Goal: Information Seeking & Learning: Learn about a topic

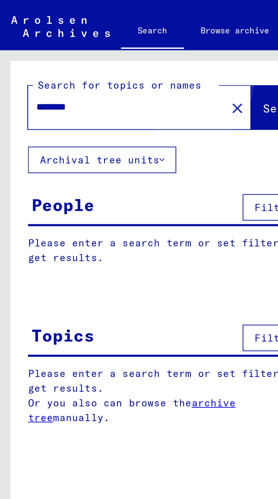
type input "********"
click at [102, 40] on button "Search" at bounding box center [116, 44] width 28 height 18
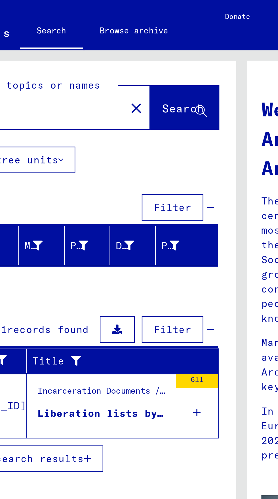
click at [77, 161] on div "Incarceration Documents / Camps and Ghettos / Bergen-Belsen Concentration Camp …" at bounding box center [82, 160] width 53 height 8
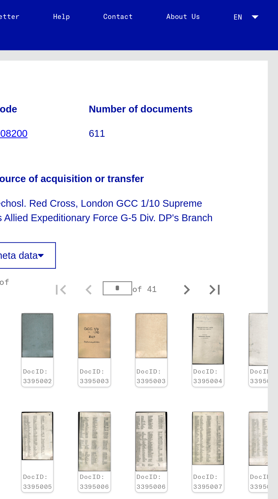
click at [243, 147] on img at bounding box center [249, 137] width 13 height 21
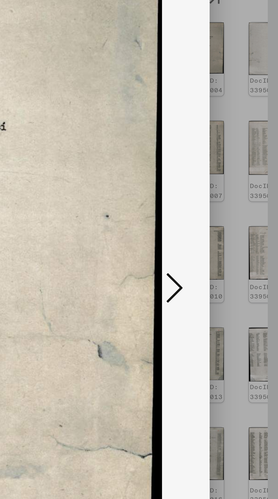
click at [236, 242] on icon at bounding box center [235, 235] width 7 height 14
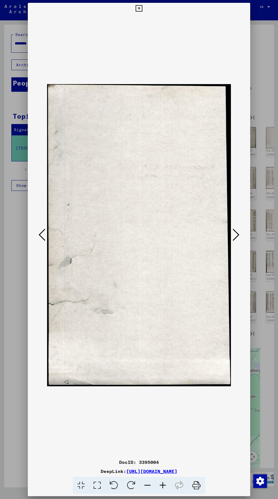
click at [138, 10] on icon at bounding box center [138, 8] width 7 height 7
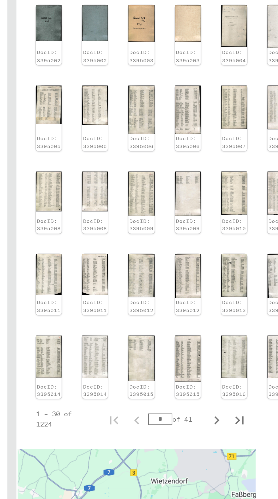
scroll to position [189, 7]
click at [253, 274] on icon "Last page" at bounding box center [252, 278] width 8 height 8
type input "**"
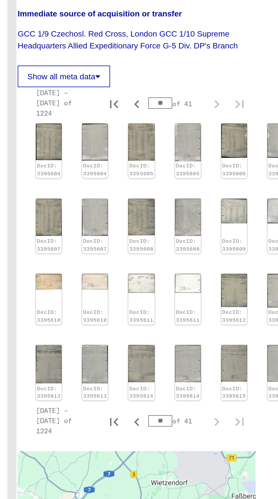
scroll to position [131, 7]
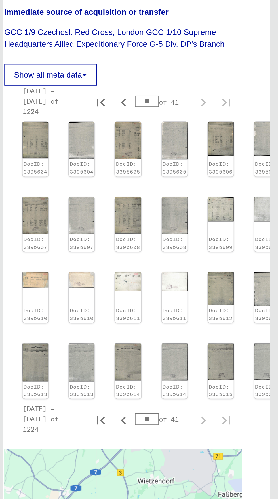
click at [270, 239] on img at bounding box center [272, 248] width 13 height 18
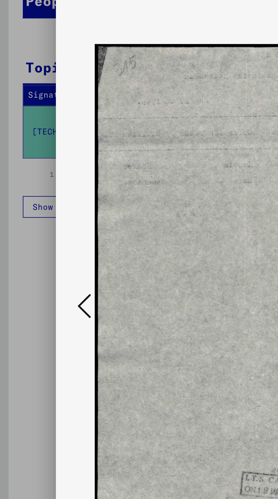
click at [40, 236] on div at bounding box center [139, 235] width 222 height 443
click at [41, 242] on icon at bounding box center [42, 235] width 7 height 14
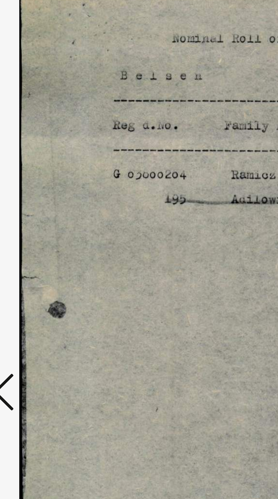
click at [43, 233] on icon at bounding box center [42, 235] width 7 height 14
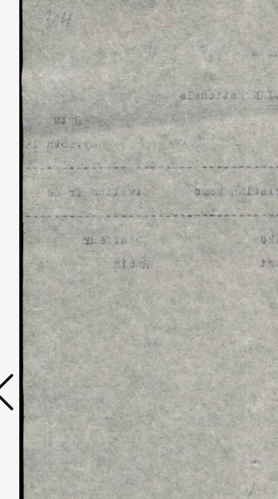
click at [42, 232] on icon at bounding box center [42, 235] width 7 height 14
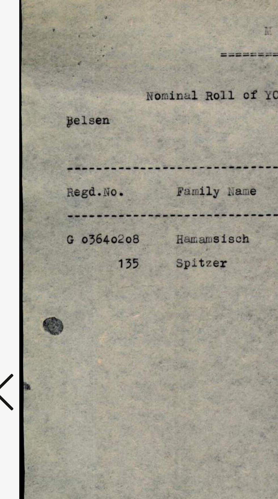
click at [42, 232] on icon at bounding box center [42, 235] width 7 height 14
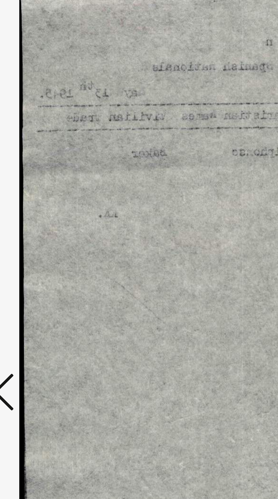
click at [42, 230] on icon at bounding box center [42, 235] width 7 height 14
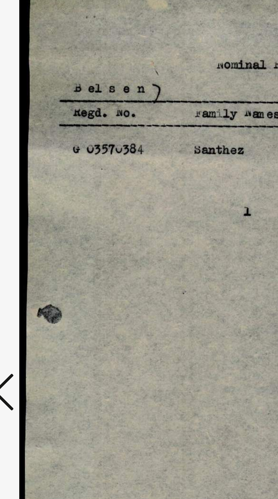
click at [42, 231] on icon at bounding box center [42, 235] width 7 height 14
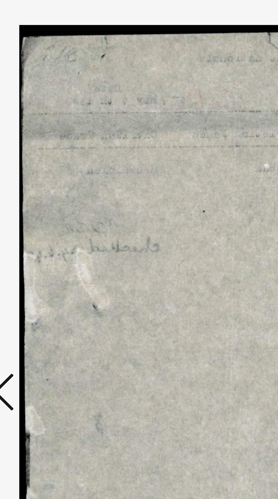
click at [42, 232] on icon at bounding box center [42, 235] width 7 height 14
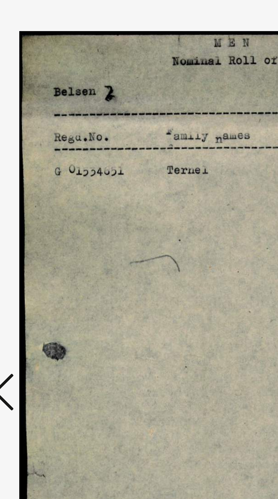
click at [42, 232] on icon at bounding box center [42, 235] width 7 height 14
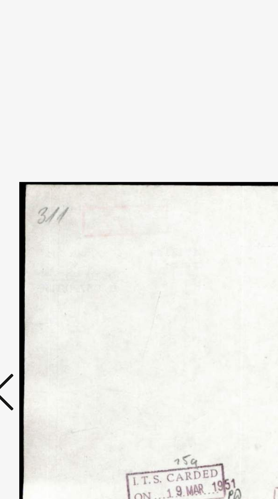
click at [42, 233] on icon at bounding box center [42, 235] width 7 height 14
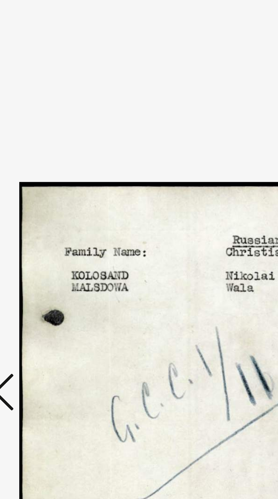
click at [42, 233] on icon at bounding box center [42, 235] width 7 height 14
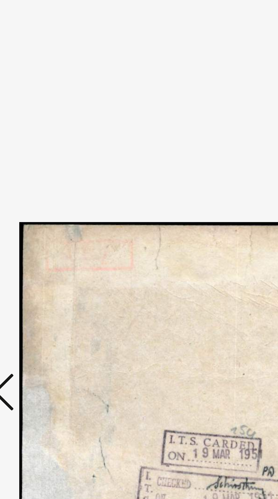
click at [43, 233] on icon at bounding box center [42, 235] width 7 height 14
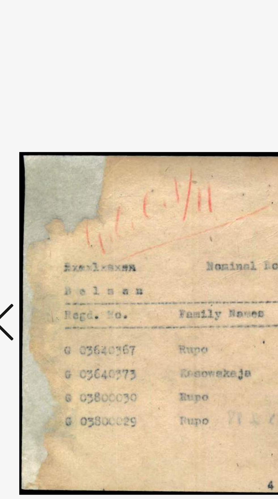
click at [43, 242] on icon at bounding box center [42, 235] width 7 height 14
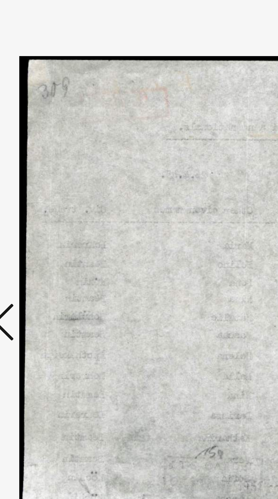
click at [43, 242] on icon at bounding box center [42, 235] width 7 height 14
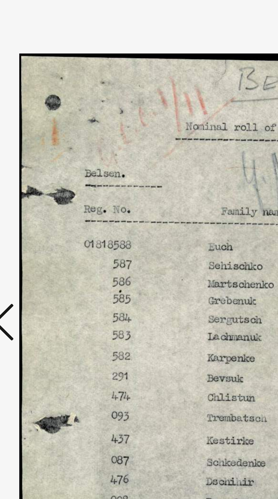
click at [43, 242] on icon at bounding box center [42, 235] width 7 height 14
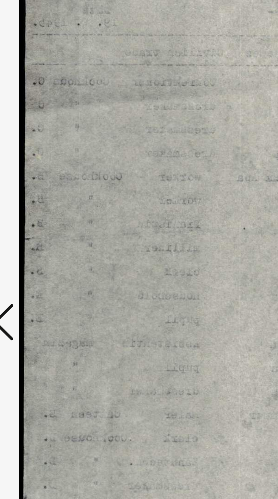
click at [43, 242] on icon at bounding box center [42, 235] width 7 height 14
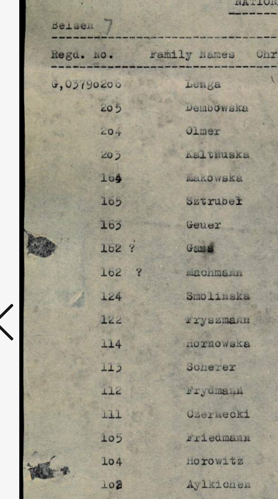
click at [43, 242] on icon at bounding box center [42, 235] width 7 height 14
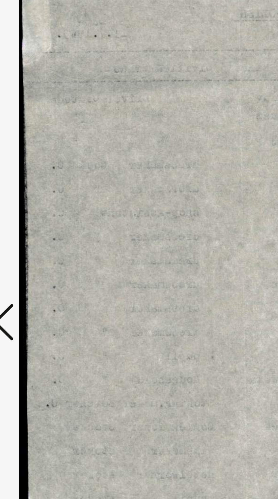
click at [43, 242] on icon at bounding box center [42, 235] width 7 height 14
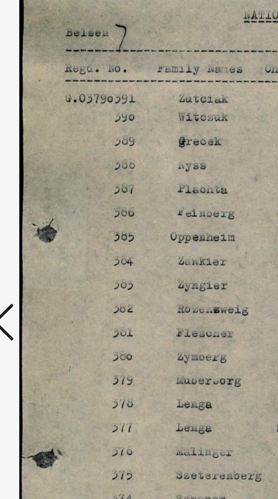
click at [43, 242] on icon at bounding box center [42, 235] width 7 height 14
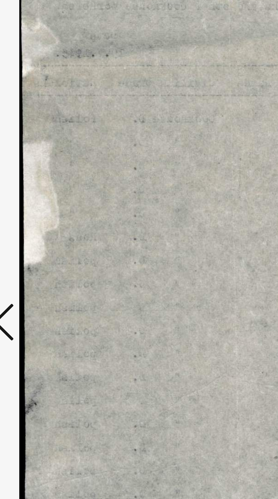
click at [43, 242] on icon at bounding box center [42, 235] width 7 height 14
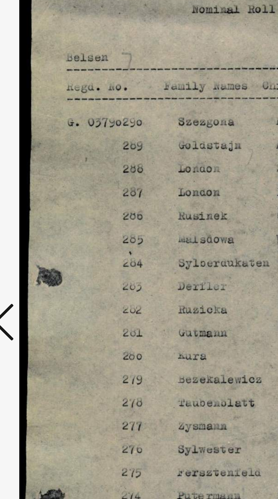
click at [43, 242] on icon at bounding box center [42, 235] width 7 height 14
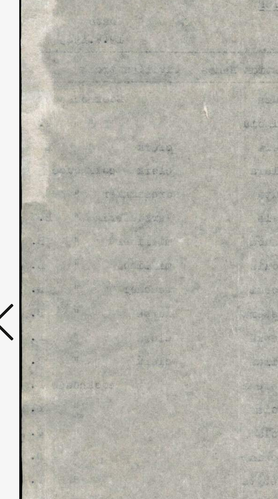
click at [43, 242] on icon at bounding box center [42, 235] width 7 height 14
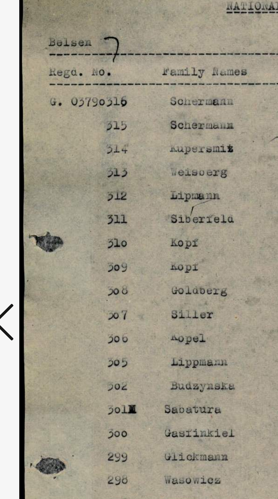
click at [44, 242] on icon at bounding box center [42, 235] width 7 height 14
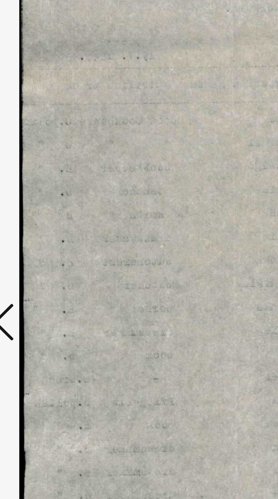
click at [44, 242] on icon at bounding box center [42, 235] width 7 height 14
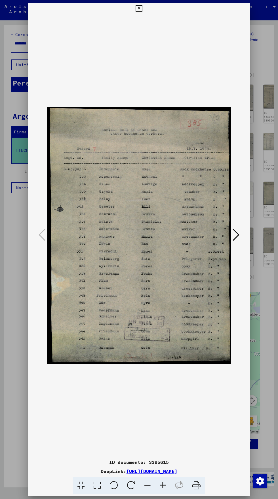
click at [135, 14] on button at bounding box center [139, 8] width 10 height 11
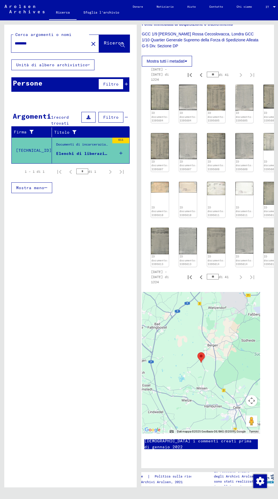
scroll to position [132, 7]
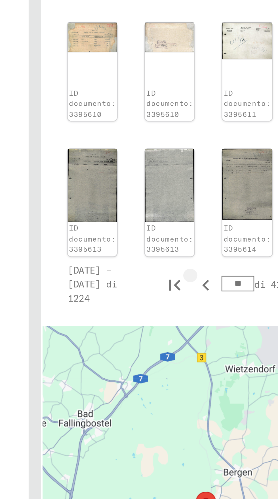
click at [198, 273] on icon "Pagina precedente" at bounding box center [201, 277] width 8 height 8
type input "**"
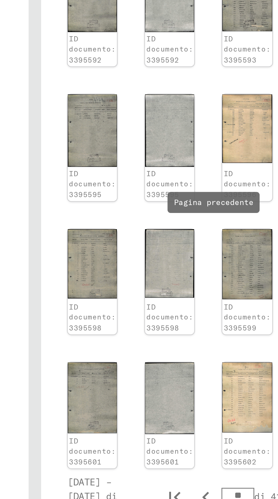
scroll to position [91, 35]
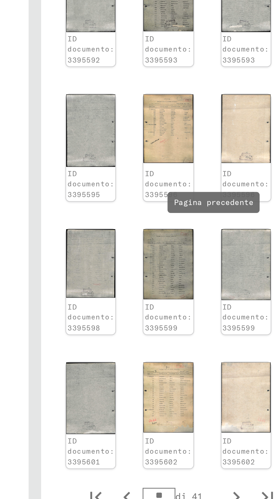
click at [212, 319] on img at bounding box center [216, 318] width 18 height 26
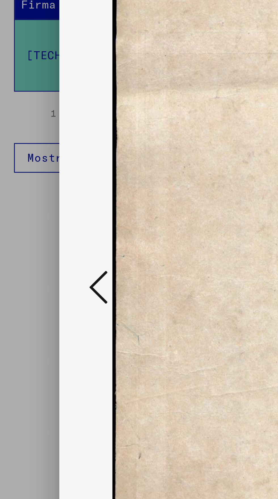
click at [41, 242] on icon at bounding box center [42, 235] width 7 height 14
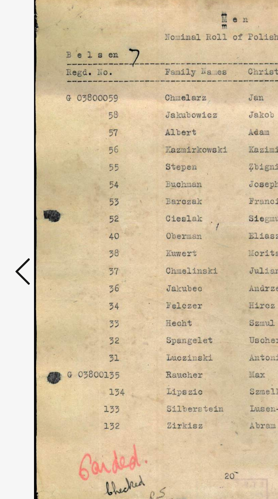
click at [40, 242] on icon at bounding box center [42, 235] width 7 height 14
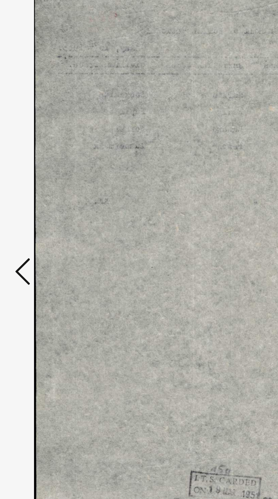
click at [39, 242] on icon at bounding box center [42, 235] width 7 height 14
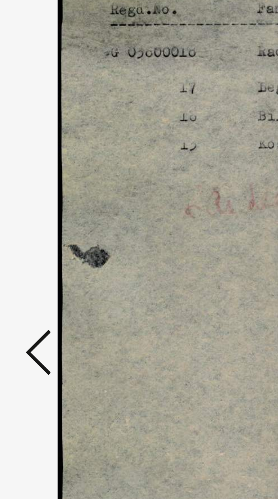
click at [41, 242] on icon at bounding box center [42, 235] width 7 height 14
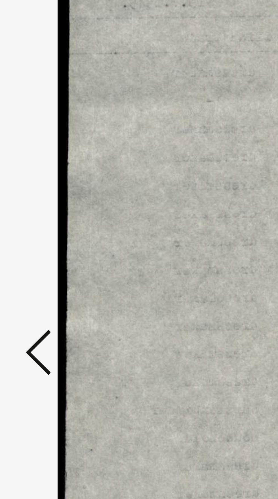
click at [40, 242] on icon at bounding box center [42, 235] width 7 height 14
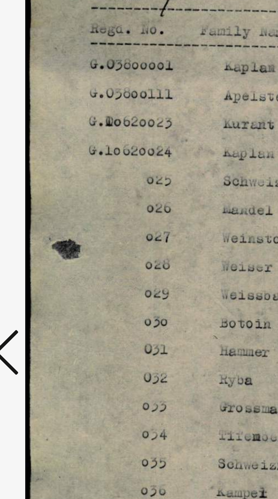
click at [43, 242] on icon at bounding box center [42, 235] width 7 height 14
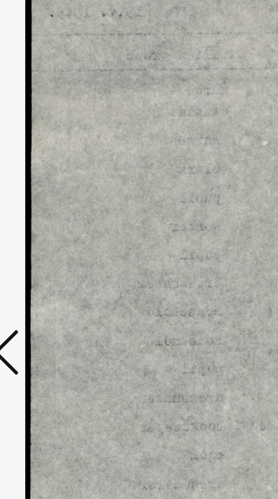
click at [43, 242] on icon at bounding box center [42, 235] width 7 height 14
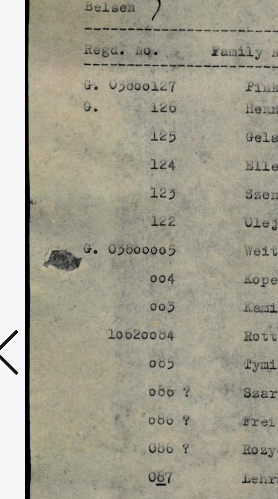
click at [42, 242] on icon at bounding box center [42, 235] width 7 height 14
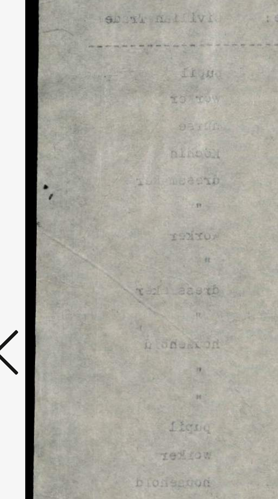
click at [43, 242] on icon at bounding box center [42, 235] width 7 height 14
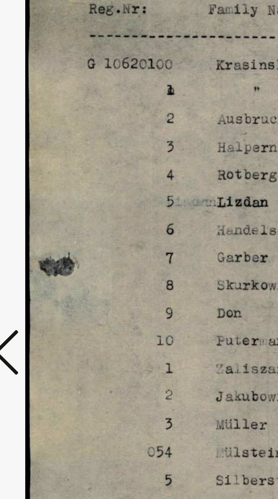
click at [43, 242] on icon at bounding box center [42, 235] width 7 height 14
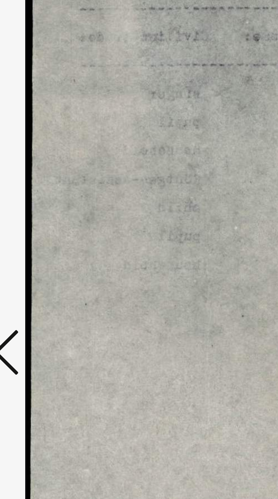
click at [43, 242] on icon at bounding box center [42, 235] width 7 height 14
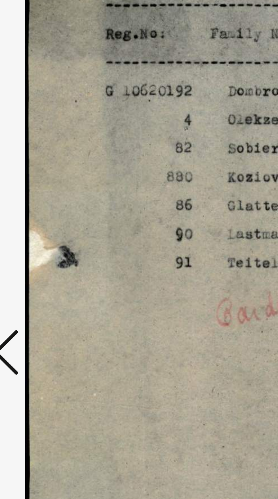
click at [42, 242] on icon at bounding box center [42, 235] width 7 height 14
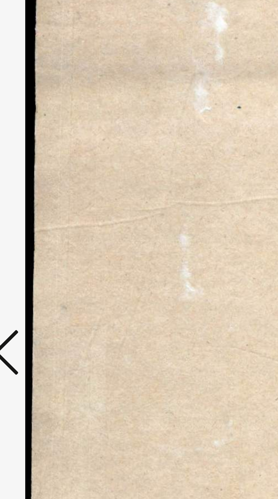
click at [42, 242] on icon at bounding box center [42, 235] width 7 height 14
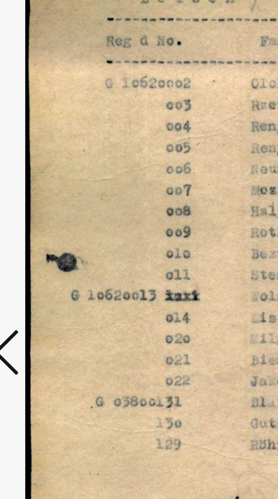
click at [43, 242] on icon at bounding box center [42, 235] width 7 height 14
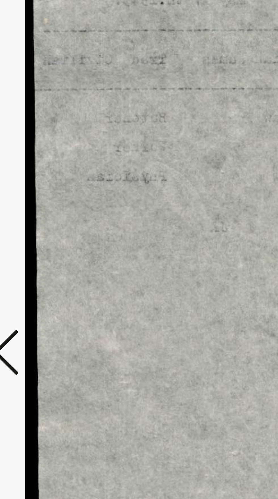
click at [43, 242] on icon at bounding box center [42, 235] width 7 height 14
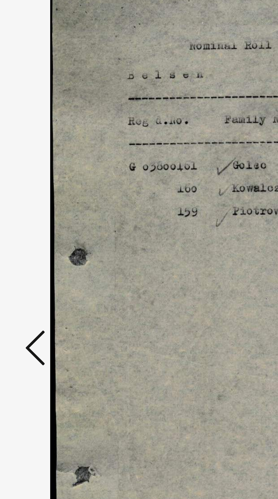
click at [38, 243] on button at bounding box center [42, 235] width 10 height 16
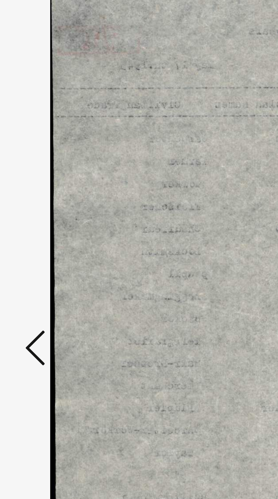
click at [38, 243] on button at bounding box center [42, 235] width 10 height 16
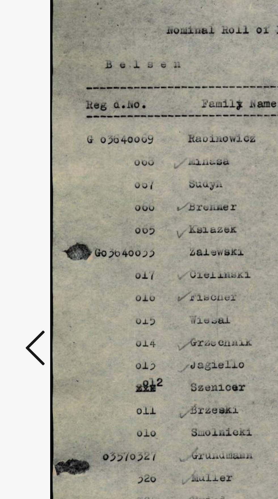
click at [38, 243] on button at bounding box center [42, 235] width 10 height 16
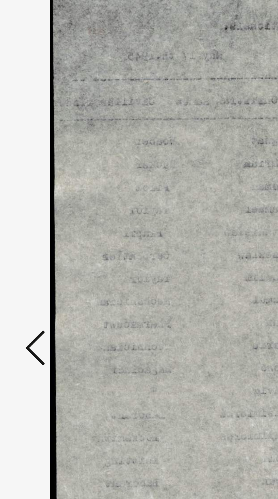
click at [38, 243] on button at bounding box center [42, 235] width 10 height 16
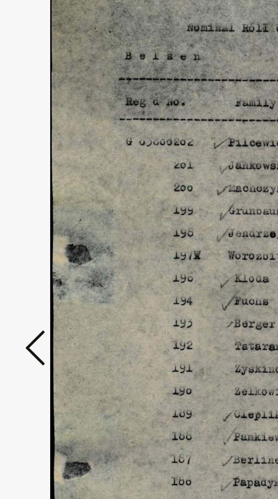
click at [37, 243] on button at bounding box center [42, 235] width 10 height 16
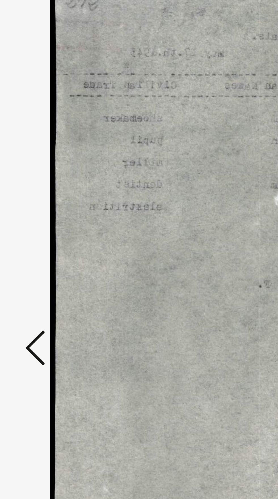
click at [37, 243] on button at bounding box center [42, 235] width 10 height 16
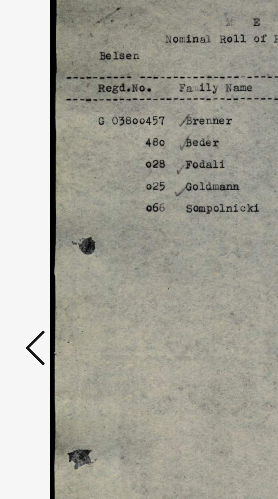
click at [37, 243] on button at bounding box center [42, 235] width 10 height 16
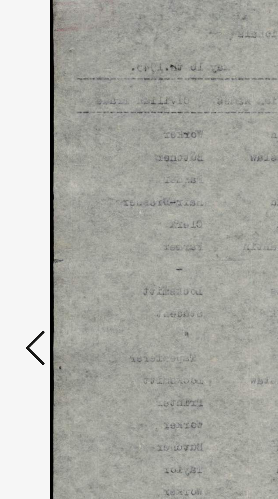
click at [38, 243] on button at bounding box center [42, 235] width 10 height 16
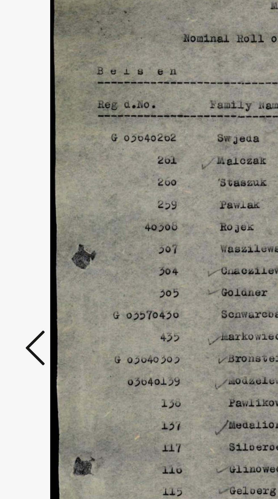
click at [37, 243] on button at bounding box center [42, 235] width 10 height 16
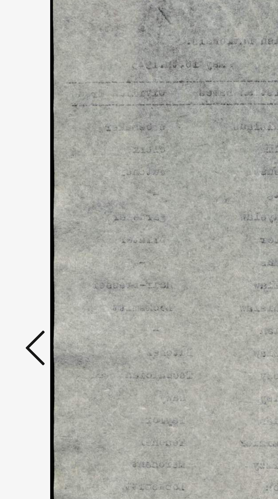
click at [37, 243] on button at bounding box center [42, 235] width 10 height 16
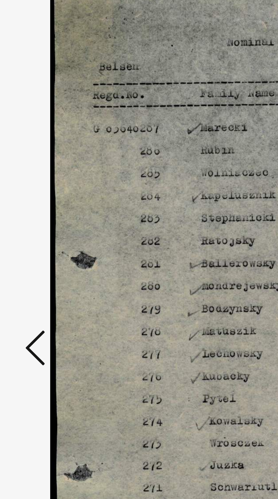
click at [37, 243] on button at bounding box center [42, 235] width 10 height 16
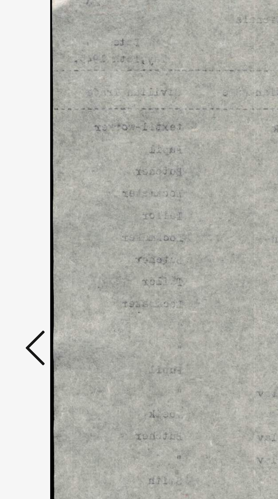
click at [38, 243] on button at bounding box center [42, 235] width 10 height 16
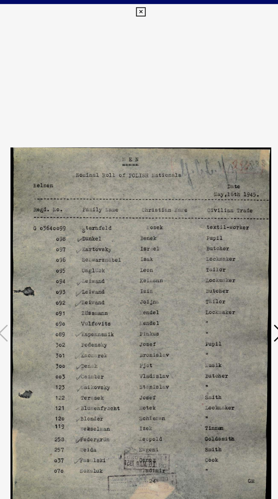
click at [136, 10] on icon at bounding box center [138, 8] width 7 height 7
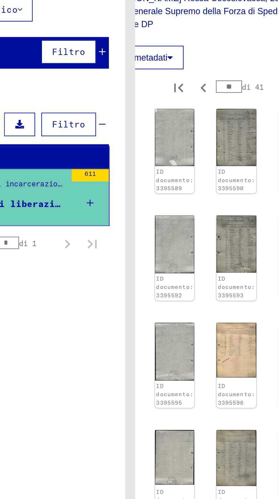
scroll to position [91, 35]
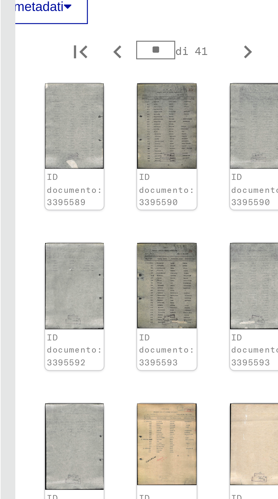
click at [171, 102] on icon "Pagina precedente" at bounding box center [172, 100] width 3 height 4
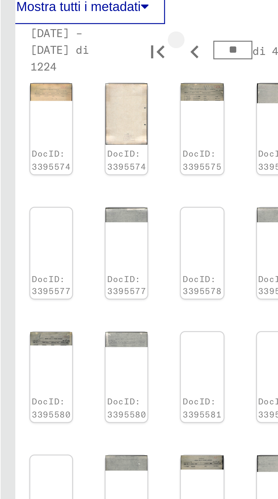
type input "**"
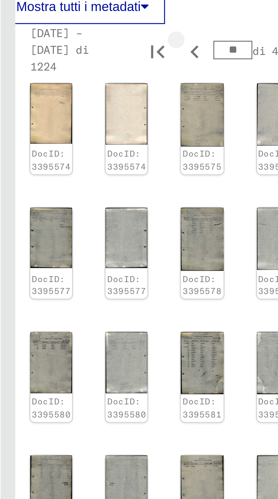
type input "**"
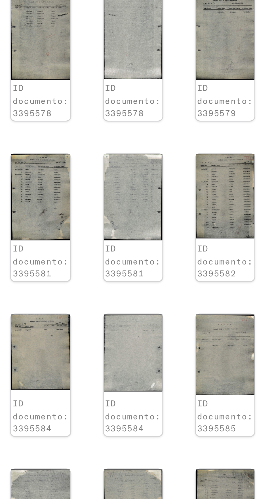
scroll to position [0, 0]
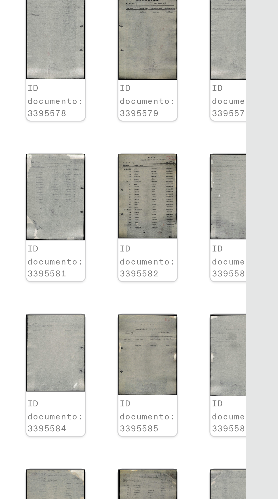
click at [257, 228] on img at bounding box center [266, 241] width 18 height 26
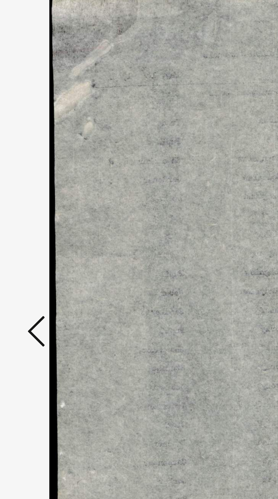
click at [38, 243] on button at bounding box center [42, 235] width 10 height 16
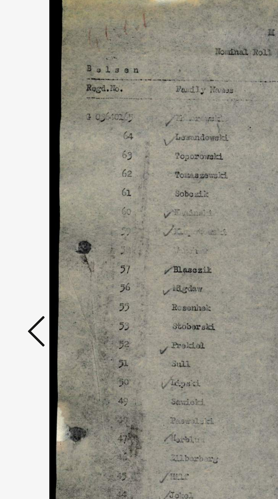
click at [38, 243] on button at bounding box center [42, 235] width 10 height 16
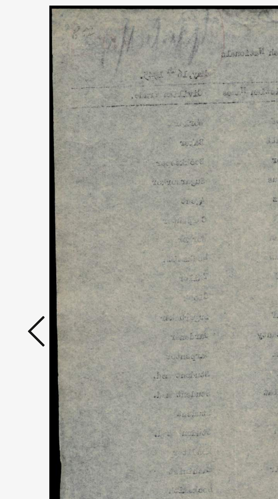
click at [38, 243] on button at bounding box center [42, 235] width 10 height 16
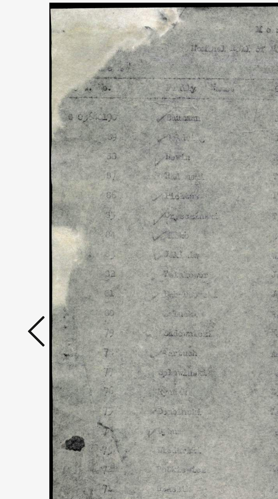
click at [39, 242] on icon at bounding box center [42, 235] width 7 height 14
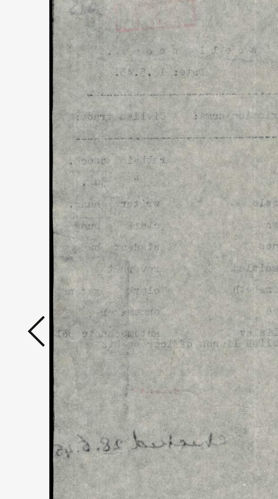
click at [38, 243] on button at bounding box center [42, 235] width 10 height 16
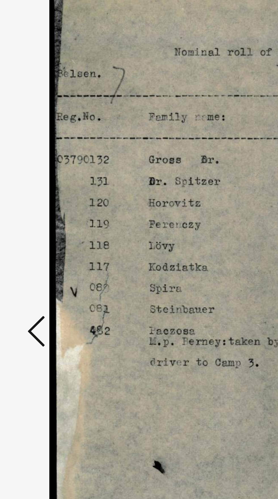
click at [40, 242] on icon at bounding box center [42, 235] width 7 height 14
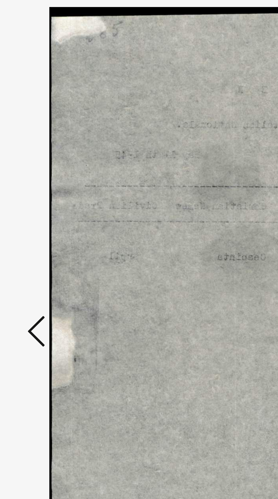
click at [40, 242] on icon at bounding box center [42, 235] width 7 height 14
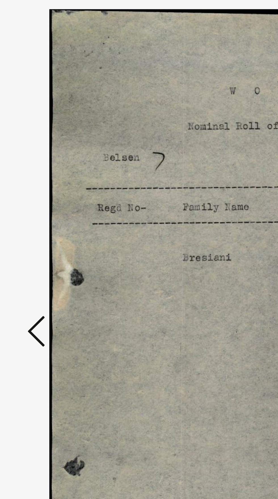
click at [40, 242] on icon at bounding box center [42, 235] width 7 height 14
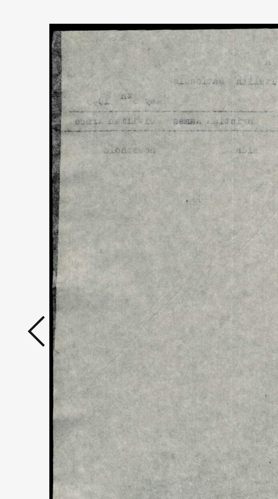
click at [40, 242] on icon at bounding box center [42, 235] width 7 height 14
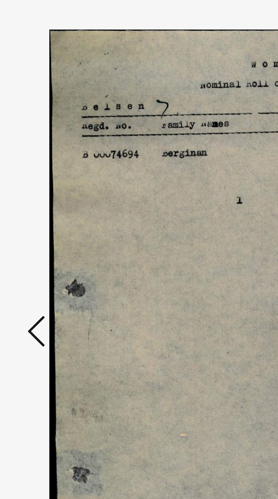
click at [40, 242] on icon at bounding box center [42, 235] width 7 height 14
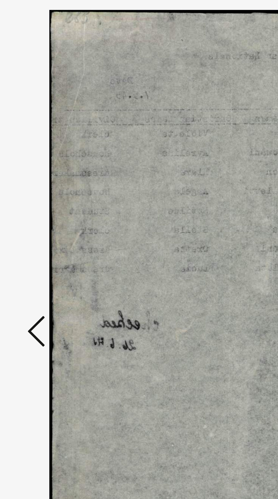
click at [41, 242] on icon at bounding box center [42, 235] width 7 height 14
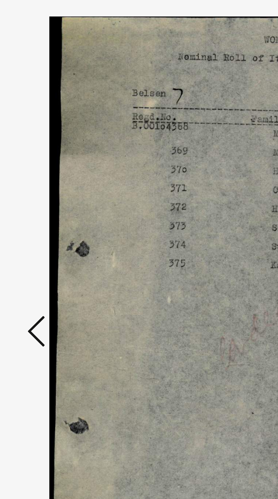
click at [39, 242] on icon at bounding box center [42, 235] width 7 height 14
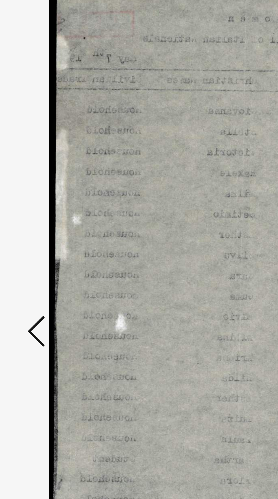
click at [39, 242] on icon at bounding box center [42, 235] width 7 height 14
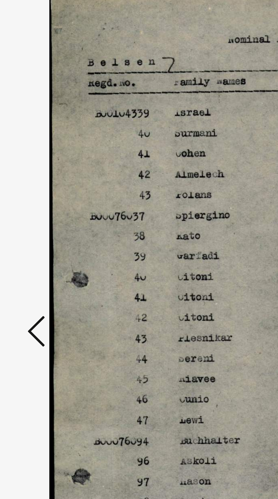
click at [40, 242] on icon at bounding box center [42, 235] width 7 height 14
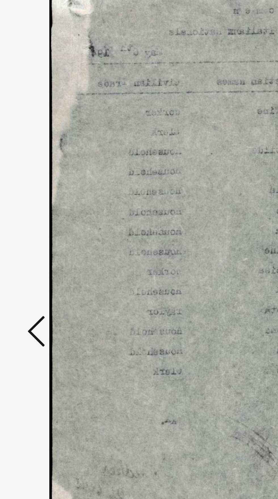
click at [40, 242] on icon at bounding box center [42, 235] width 7 height 14
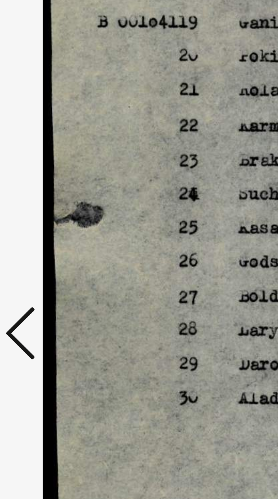
click at [39, 242] on icon at bounding box center [42, 235] width 7 height 14
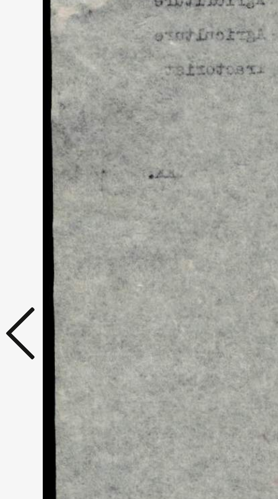
click at [40, 242] on icon at bounding box center [42, 235] width 7 height 14
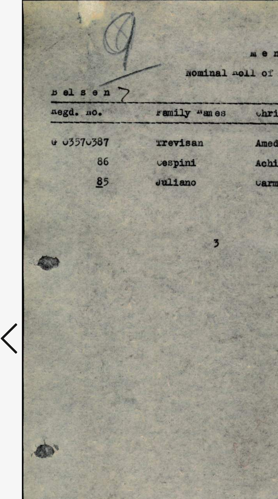
click at [41, 233] on icon at bounding box center [42, 235] width 7 height 14
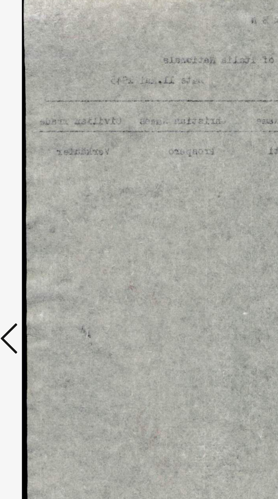
click at [40, 233] on icon at bounding box center [42, 235] width 7 height 14
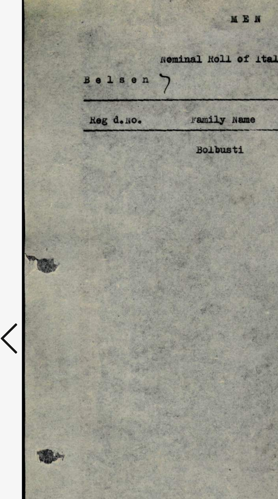
click at [40, 234] on icon at bounding box center [42, 235] width 7 height 14
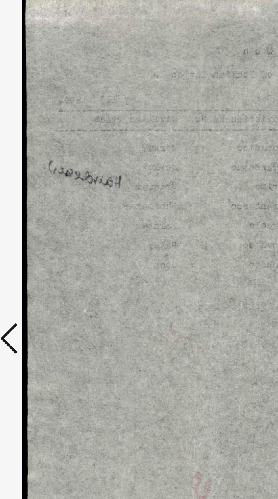
click at [40, 236] on icon at bounding box center [42, 235] width 7 height 14
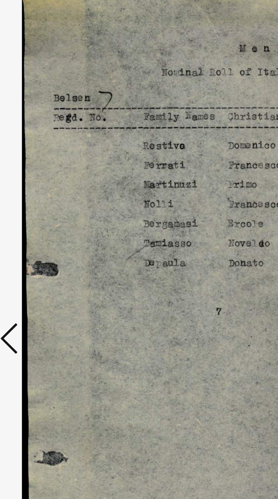
click at [42, 229] on icon at bounding box center [42, 235] width 7 height 14
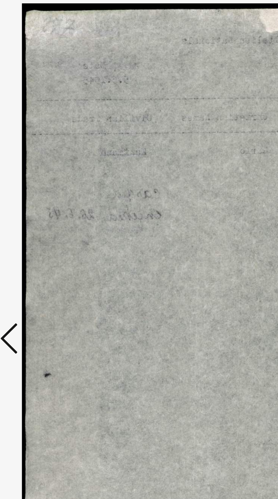
click at [43, 230] on icon at bounding box center [42, 235] width 7 height 14
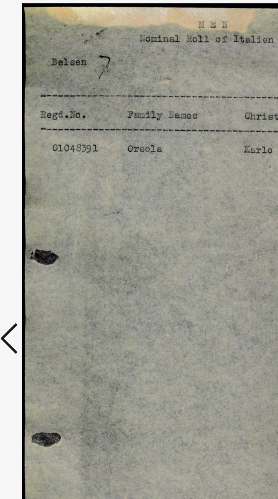
click at [41, 230] on icon at bounding box center [42, 235] width 7 height 14
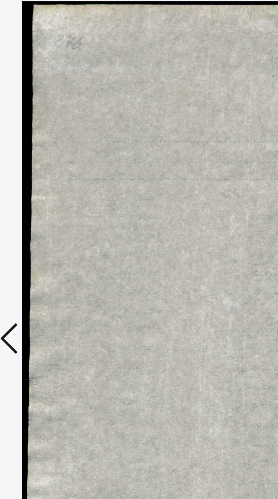
click at [41, 231] on icon at bounding box center [42, 235] width 7 height 14
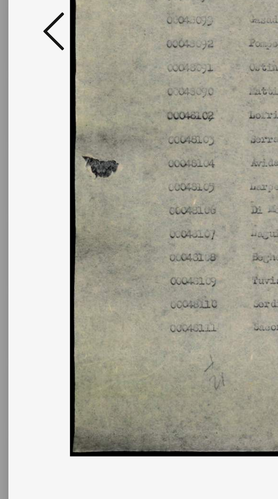
click at [39, 233] on icon at bounding box center [42, 235] width 7 height 14
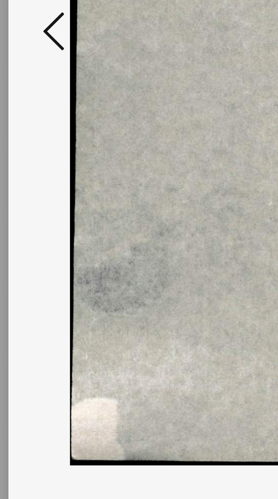
click at [40, 231] on icon at bounding box center [42, 235] width 7 height 14
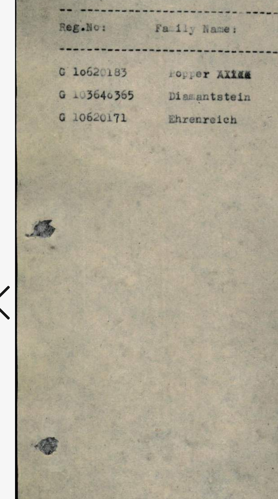
click at [43, 242] on icon at bounding box center [42, 235] width 7 height 14
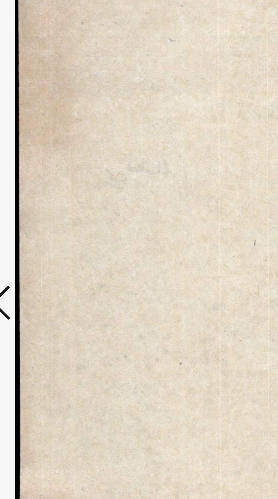
click at [43, 242] on icon at bounding box center [42, 235] width 7 height 14
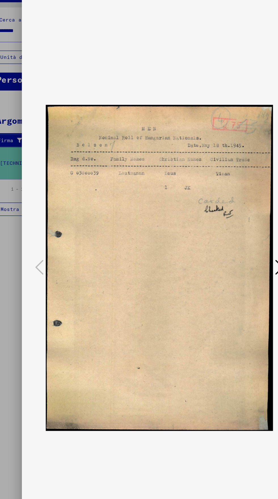
click at [140, 12] on icon at bounding box center [138, 8] width 7 height 7
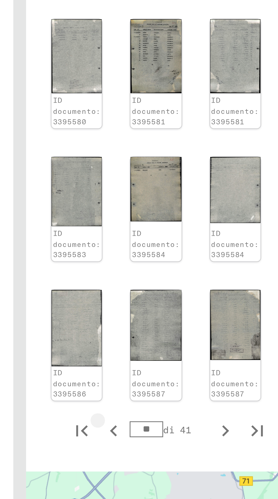
click at [163, 274] on icon "Pagina precedente" at bounding box center [167, 278] width 8 height 8
type input "**"
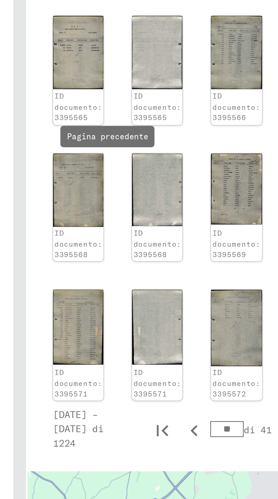
scroll to position [258, 7]
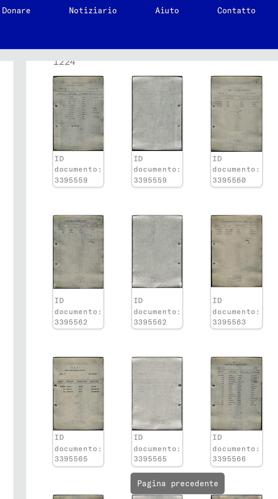
click at [201, 130] on img at bounding box center [210, 143] width 18 height 26
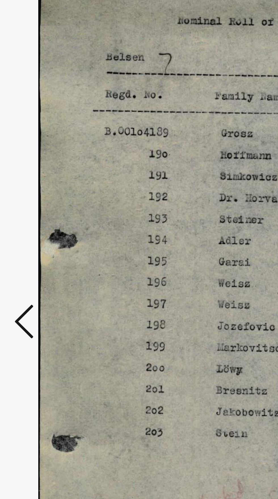
click at [41, 242] on icon at bounding box center [42, 235] width 7 height 14
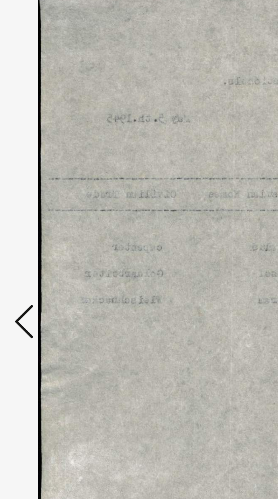
click at [39, 242] on icon at bounding box center [42, 235] width 7 height 14
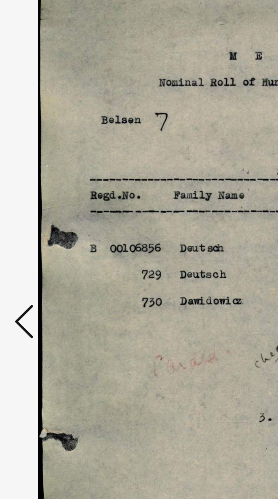
click at [38, 243] on button at bounding box center [42, 235] width 10 height 16
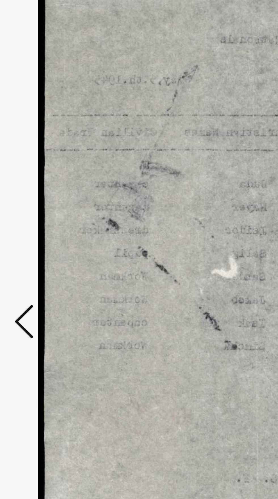
click at [38, 243] on button at bounding box center [42, 235] width 10 height 16
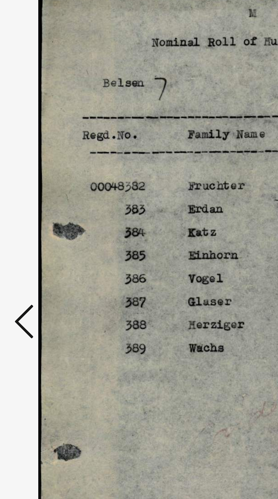
click at [38, 243] on button at bounding box center [42, 235] width 10 height 16
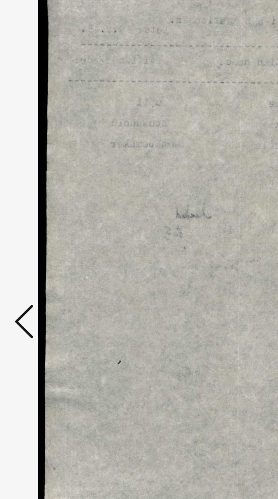
click at [38, 243] on button at bounding box center [42, 235] width 10 height 16
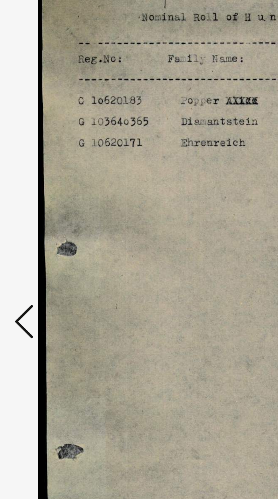
click at [38, 243] on button at bounding box center [42, 235] width 10 height 16
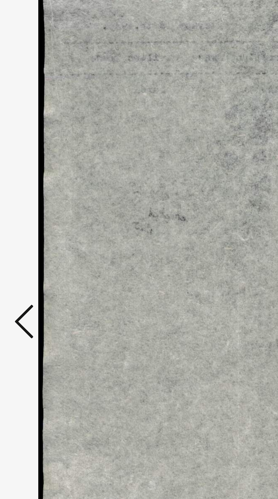
click at [39, 243] on button at bounding box center [42, 235] width 10 height 16
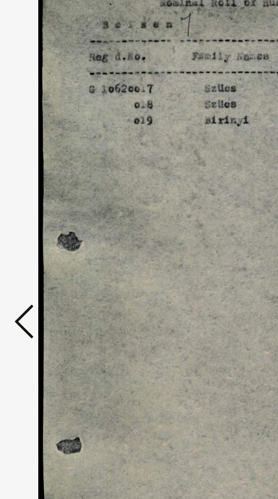
click at [39, 242] on icon at bounding box center [42, 235] width 7 height 14
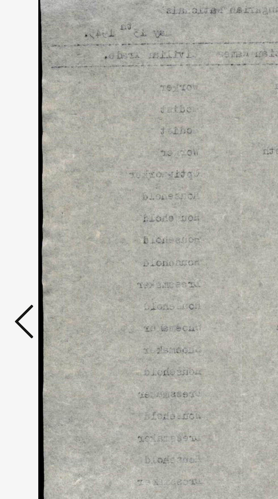
click at [40, 242] on icon at bounding box center [42, 235] width 7 height 14
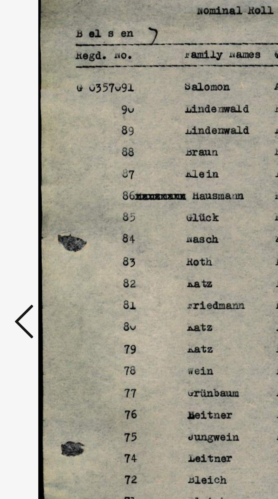
click at [40, 242] on icon at bounding box center [42, 235] width 7 height 14
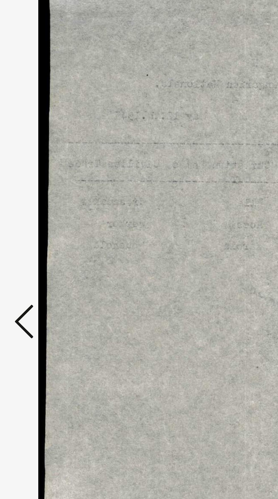
click at [40, 242] on icon at bounding box center [42, 235] width 7 height 14
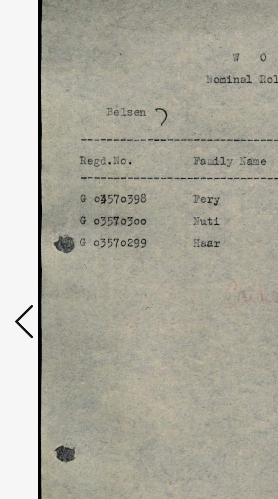
click at [40, 242] on icon at bounding box center [42, 235] width 7 height 14
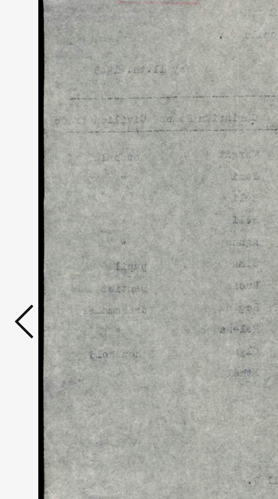
click at [40, 242] on icon at bounding box center [42, 235] width 7 height 14
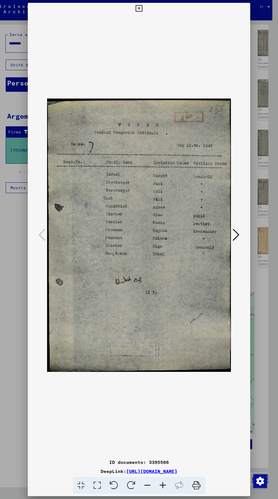
click at [134, 14] on button at bounding box center [139, 8] width 10 height 11
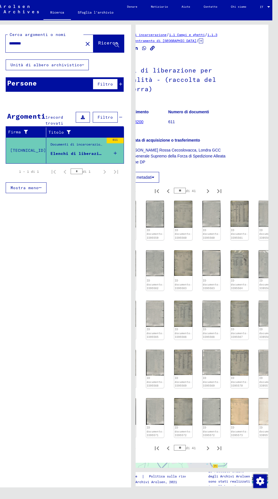
scroll to position [0, 35]
